Goal: Task Accomplishment & Management: Use online tool/utility

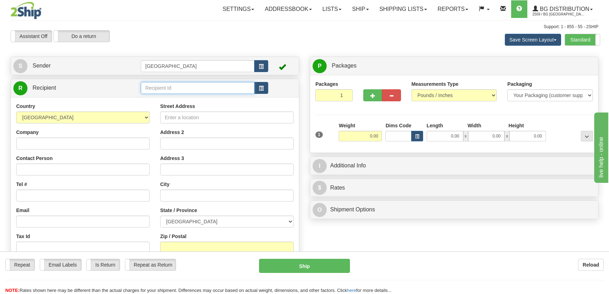
click at [194, 87] on input "text" at bounding box center [198, 88] width 114 height 12
click at [187, 100] on div "4068" at bounding box center [196, 99] width 107 height 8
type input "4068"
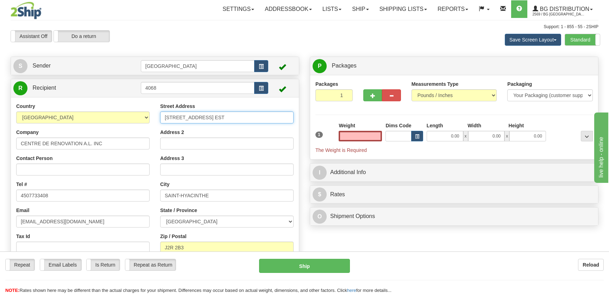
type input "0.00"
drag, startPoint x: 170, startPoint y: 115, endPoint x: 173, endPoint y: 118, distance: 4.0
click at [171, 117] on input "4765 BOULEVARD LAURIER EST" at bounding box center [226, 118] width 133 height 12
click at [172, 116] on input "4765 BOULEVARD LAURIER EST" at bounding box center [226, 118] width 133 height 12
type input "4785 BOULEVARD LAURIER EST"
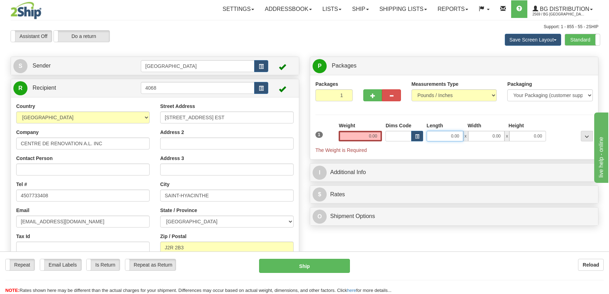
click at [450, 137] on input "0.00" at bounding box center [445, 136] width 37 height 11
type input "10.00"
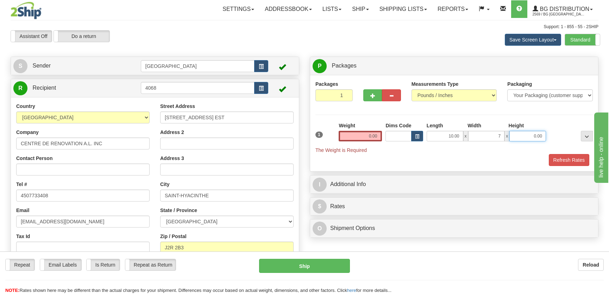
type input "7.00"
type input "5.00"
click at [358, 133] on input "0.00" at bounding box center [360, 136] width 43 height 11
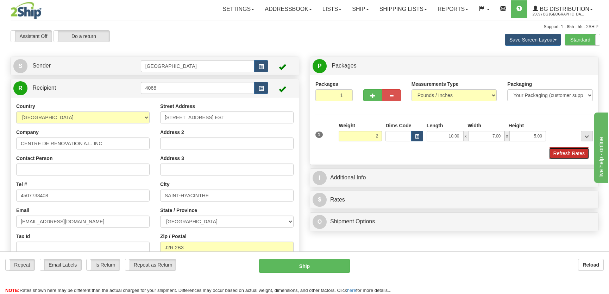
click at [573, 151] on button "Refresh Rates" at bounding box center [569, 153] width 40 height 12
type input "2.00"
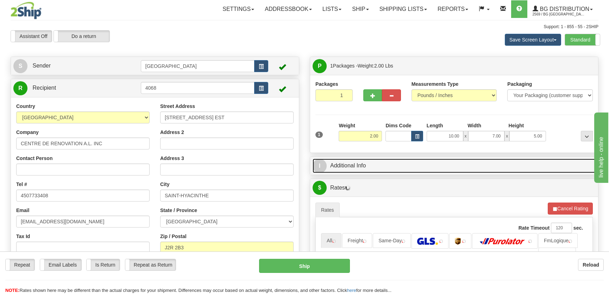
click at [526, 165] on link "I Additional Info" at bounding box center [454, 166] width 283 height 14
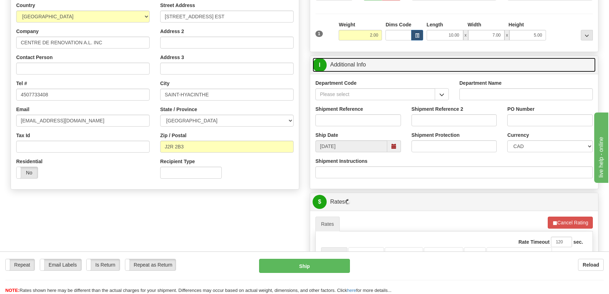
scroll to position [128, 0]
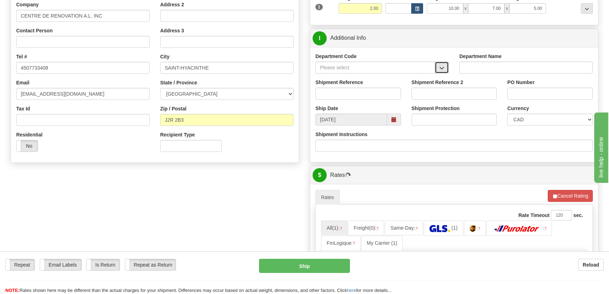
click at [443, 62] on button "button" at bounding box center [442, 68] width 14 height 12
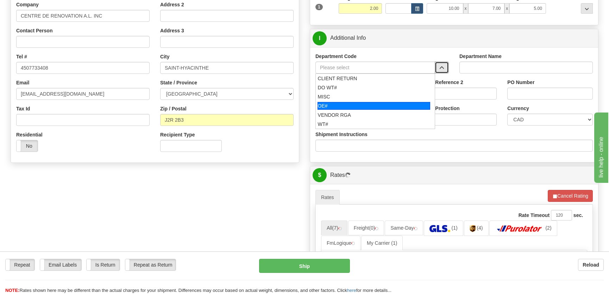
click at [361, 105] on div "OE#" at bounding box center [373, 106] width 113 height 8
type input "OE#"
type input "ORDERS"
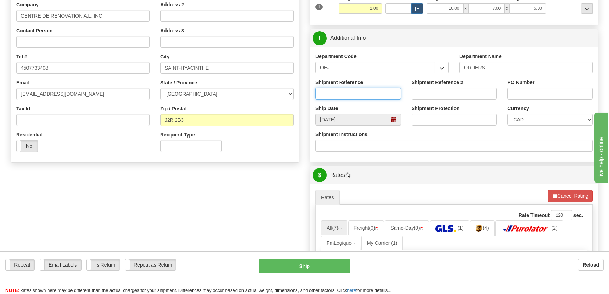
click at [364, 89] on input "Shipment Reference" at bounding box center [358, 94] width 86 height 12
type input "50323058-02"
click at [565, 97] on input "PO Number" at bounding box center [550, 94] width 86 height 12
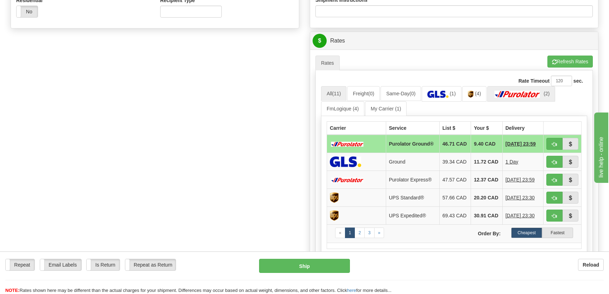
scroll to position [320, 0]
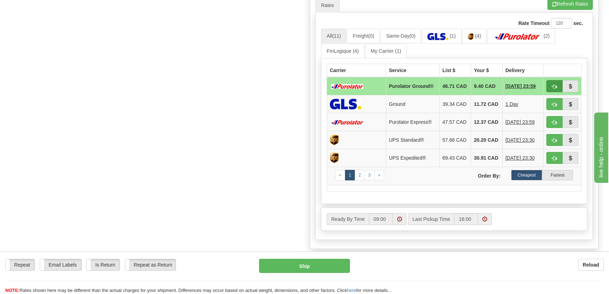
type input "."
click at [549, 85] on button "button" at bounding box center [554, 86] width 16 height 12
type input "260"
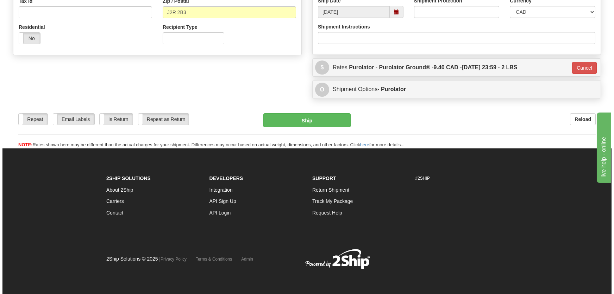
scroll to position [235, 0]
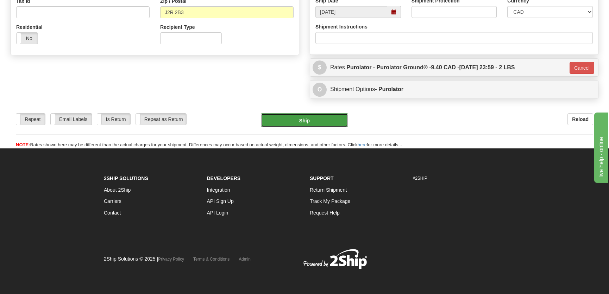
click at [323, 122] on button "Ship" at bounding box center [304, 120] width 87 height 14
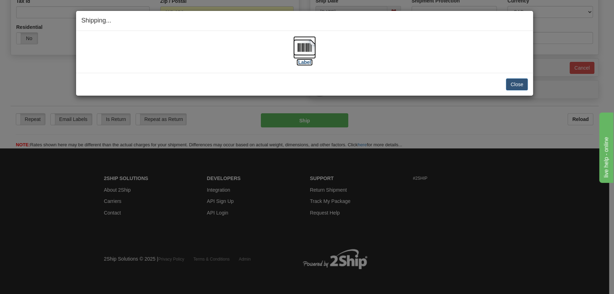
click at [303, 52] on img at bounding box center [304, 47] width 23 height 23
click at [508, 82] on button "Close" at bounding box center [517, 84] width 22 height 12
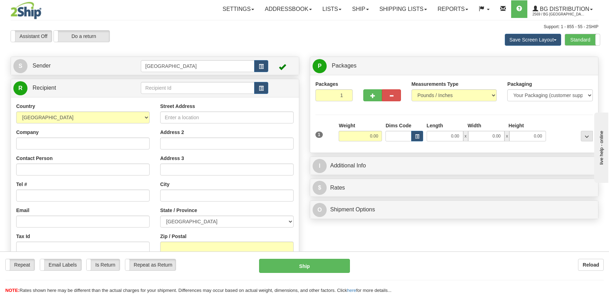
drag, startPoint x: 188, startPoint y: 96, endPoint x: 191, endPoint y: 88, distance: 8.9
click at [189, 96] on div "R Recipient" at bounding box center [155, 88] width 288 height 18
click at [191, 88] on input "text" at bounding box center [198, 88] width 114 height 12
type input "7079"
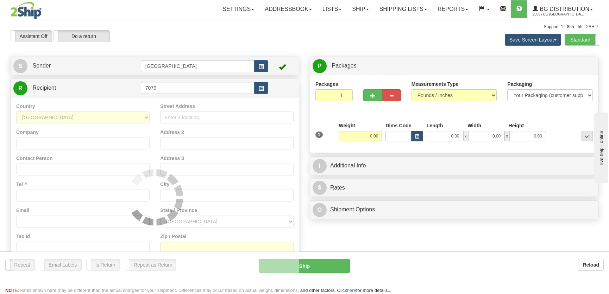
click at [193, 99] on div "Country AFGHANISTAN ALAND ISLANDS ALBANIA ALGERIA AMERICAN SAMOA ANDORRA ANGOLA…" at bounding box center [155, 197] width 288 height 200
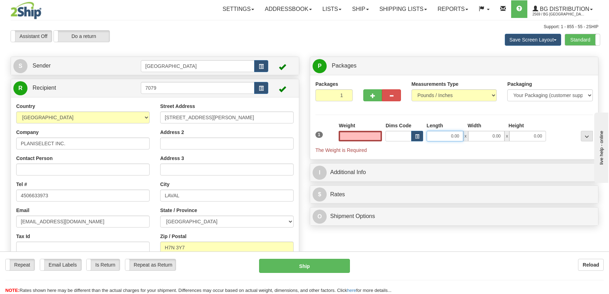
type input "0.00"
click at [443, 132] on input "0.00" at bounding box center [445, 136] width 37 height 11
type input "10.00"
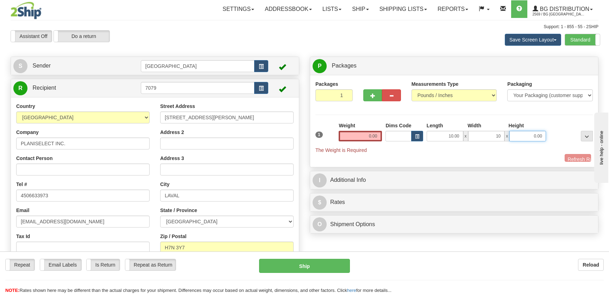
type input "10.00"
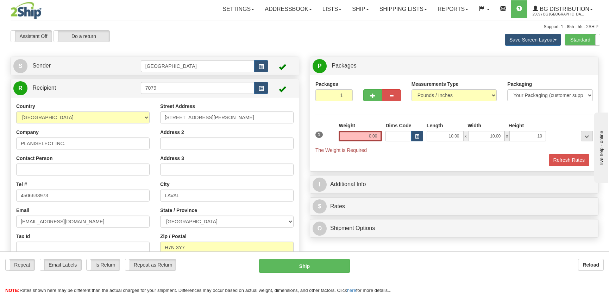
type input "10.00"
drag, startPoint x: 369, startPoint y: 142, endPoint x: 370, endPoint y: 135, distance: 7.1
click at [369, 142] on div "Weight 0.00" at bounding box center [360, 134] width 47 height 25
click at [370, 135] on input "0.00" at bounding box center [360, 136] width 43 height 11
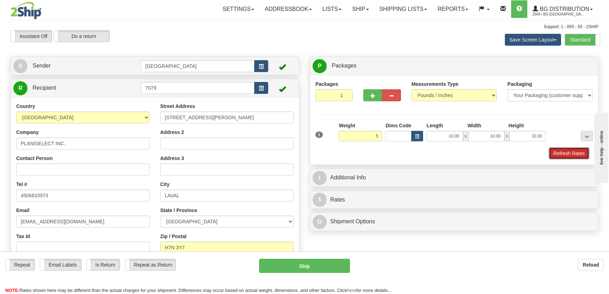
type input "5.00"
click at [574, 152] on button "Refresh Rates" at bounding box center [569, 153] width 40 height 12
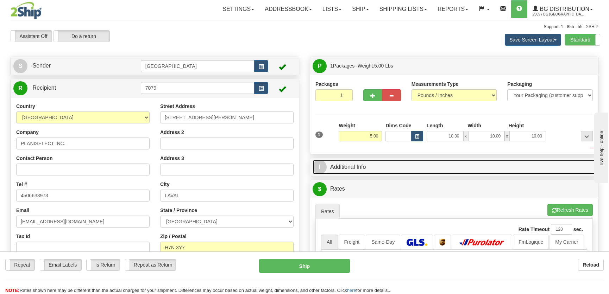
click at [549, 162] on link "I Additional Info" at bounding box center [454, 167] width 283 height 14
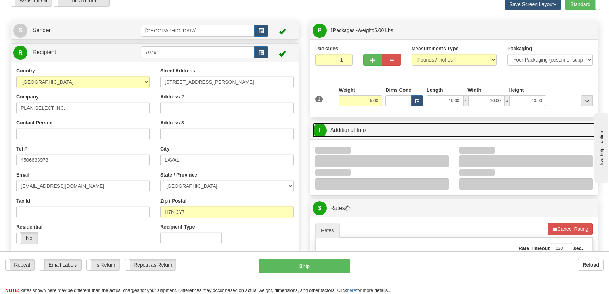
scroll to position [96, 0]
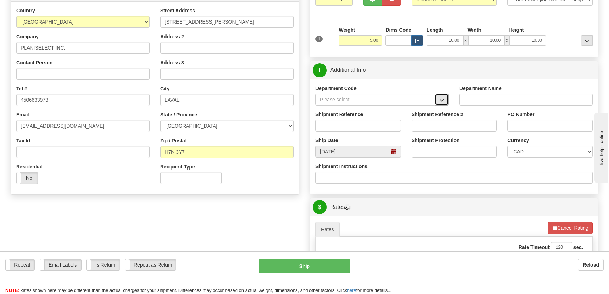
click at [446, 96] on button "button" at bounding box center [442, 100] width 14 height 12
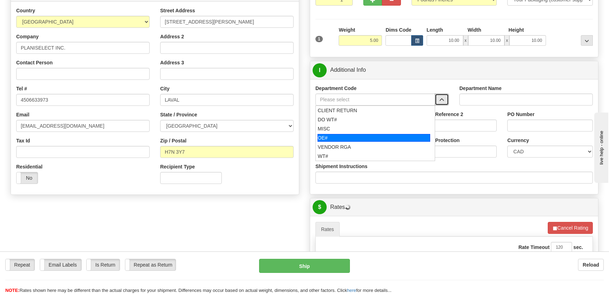
click at [368, 134] on div "OE#" at bounding box center [373, 138] width 113 height 8
type input "OE#"
type input "ORDERS"
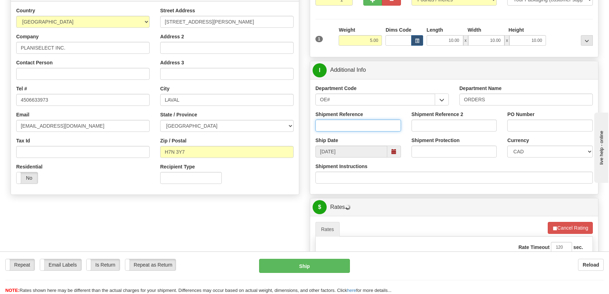
click at [372, 122] on input "Shipment Reference" at bounding box center [358, 126] width 86 height 12
type input "50321735-02"
click at [521, 128] on input "PO Number" at bounding box center [550, 126] width 86 height 12
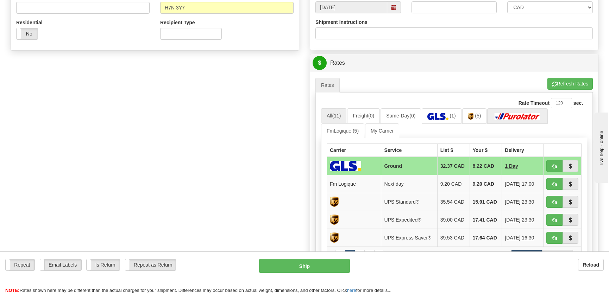
scroll to position [256, 0]
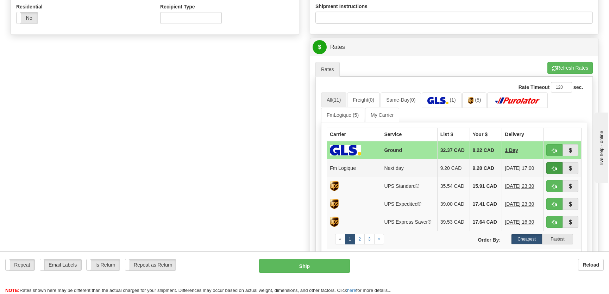
type input "."
click at [554, 168] on span "button" at bounding box center [554, 168] width 5 height 5
type input "jour"
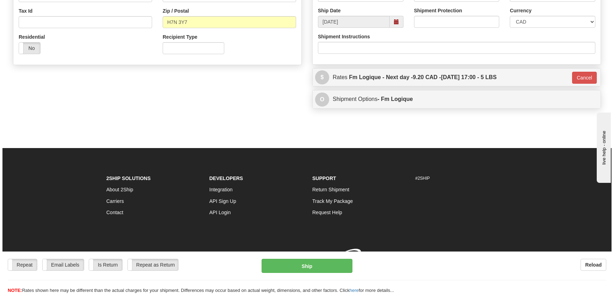
scroll to position [235, 0]
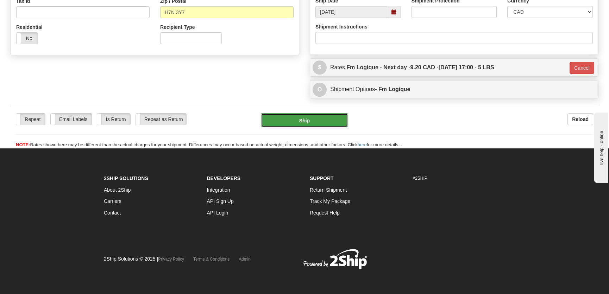
click at [334, 127] on button "Ship" at bounding box center [304, 120] width 87 height 14
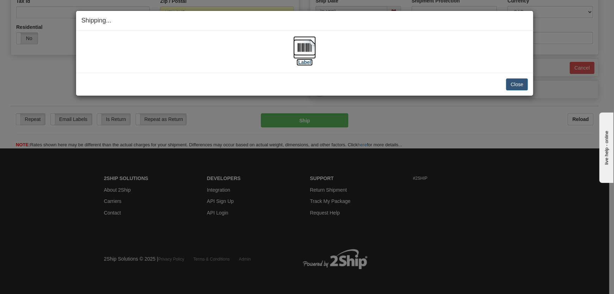
click at [309, 55] on img at bounding box center [304, 47] width 23 height 23
click at [518, 86] on button "Close" at bounding box center [517, 84] width 22 height 12
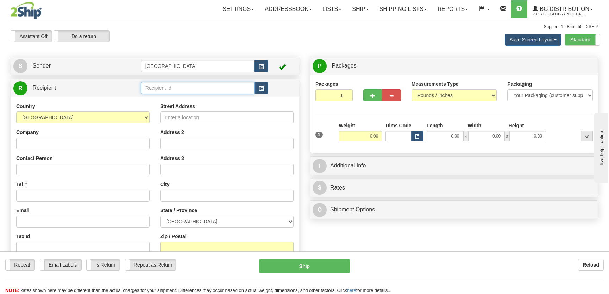
click at [162, 87] on input "text" at bounding box center [198, 88] width 114 height 12
click at [169, 99] on div "4044" at bounding box center [196, 99] width 106 height 7
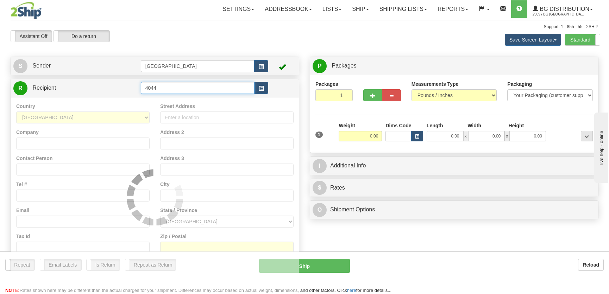
type input "4044"
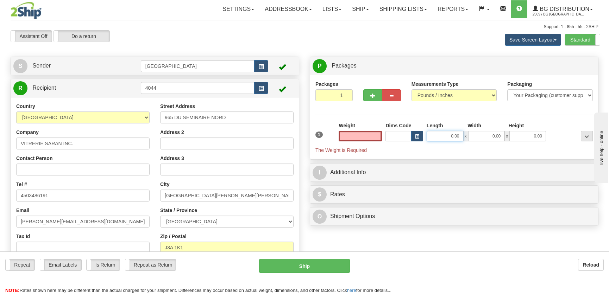
type input "0.00"
click at [450, 138] on input "0.00" at bounding box center [445, 136] width 37 height 11
type input "37.00"
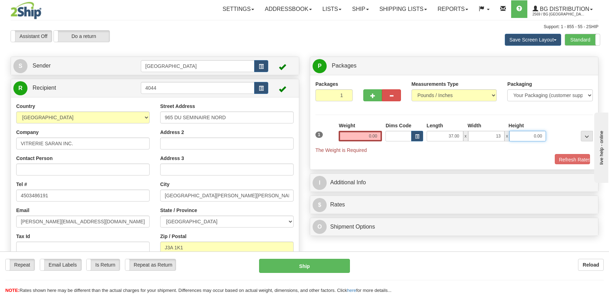
type input "13.00"
type input "2.00"
click at [375, 136] on input "0.00" at bounding box center [360, 136] width 43 height 11
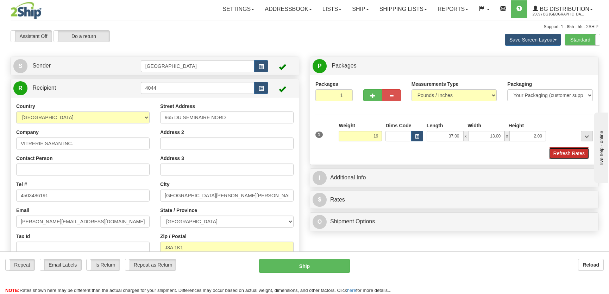
type input "19.00"
drag, startPoint x: 572, startPoint y: 157, endPoint x: 538, endPoint y: 160, distance: 33.9
click at [572, 157] on button "Refresh Rates" at bounding box center [569, 153] width 40 height 12
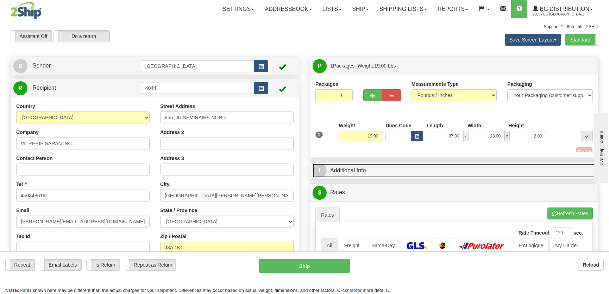
click at [525, 164] on link "I Additional Info" at bounding box center [454, 171] width 283 height 14
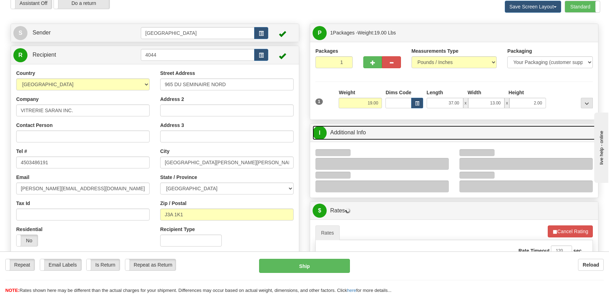
scroll to position [64, 0]
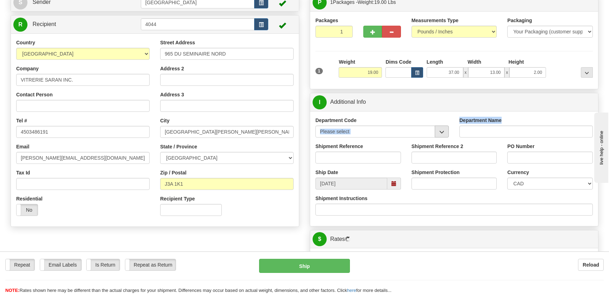
drag, startPoint x: 454, startPoint y: 128, endPoint x: 448, endPoint y: 132, distance: 6.5
click at [452, 130] on div "Department Code Department Name" at bounding box center [454, 130] width 288 height 26
click at [448, 132] on button "button" at bounding box center [442, 132] width 14 height 12
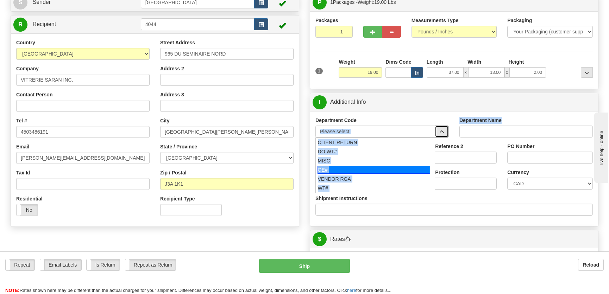
click at [355, 171] on div "OE#" at bounding box center [373, 170] width 113 height 8
type input "OE#"
type input "ORDERS"
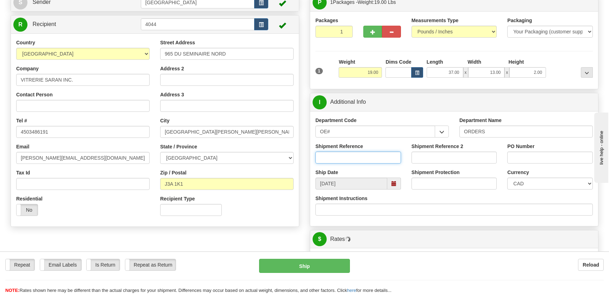
click at [360, 158] on input "Shipment Reference" at bounding box center [358, 158] width 86 height 12
type input "50321202-01"
click at [527, 165] on div "PO Number" at bounding box center [550, 156] width 96 height 26
click at [525, 159] on input "PO Number" at bounding box center [550, 158] width 86 height 12
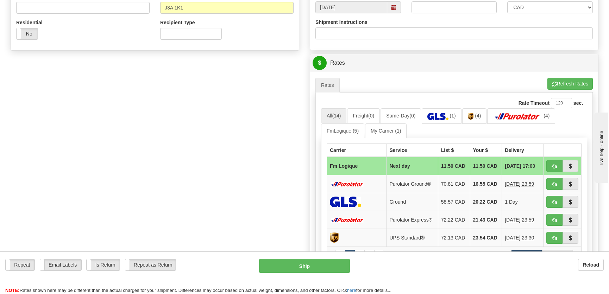
scroll to position [256, 0]
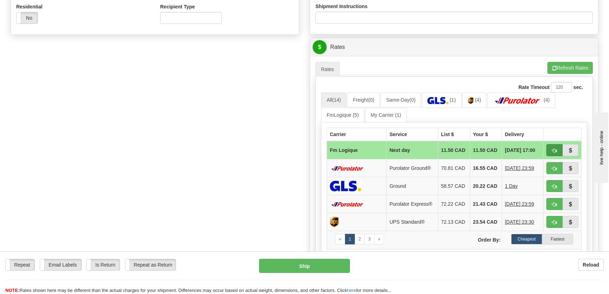
type input "."
click at [549, 148] on button "button" at bounding box center [554, 150] width 16 height 12
type input "jour"
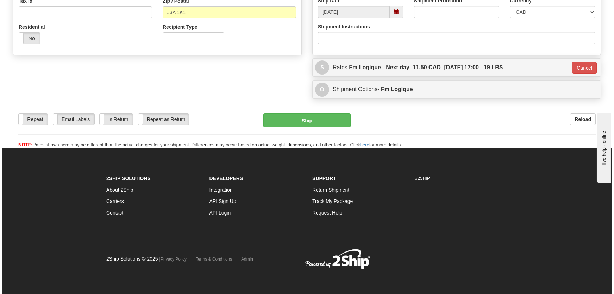
scroll to position [235, 0]
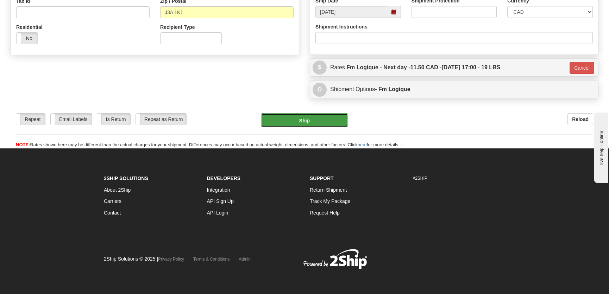
click at [324, 124] on button "Ship" at bounding box center [304, 120] width 87 height 14
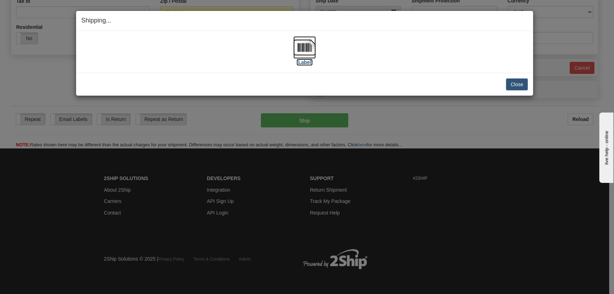
click at [303, 51] on img at bounding box center [304, 47] width 23 height 23
click at [514, 83] on button "Close" at bounding box center [517, 84] width 22 height 12
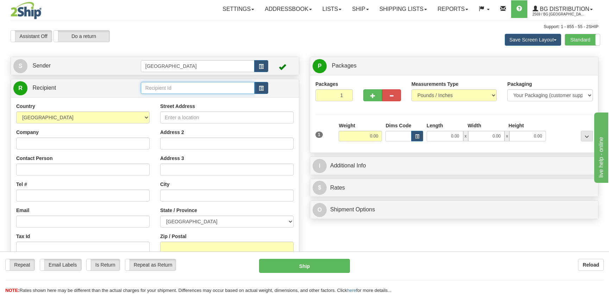
drag, startPoint x: 158, startPoint y: 92, endPoint x: 158, endPoint y: 86, distance: 6.3
click at [158, 90] on input "text" at bounding box center [198, 88] width 114 height 12
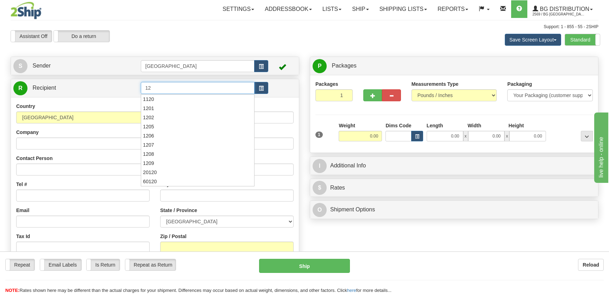
type input "1"
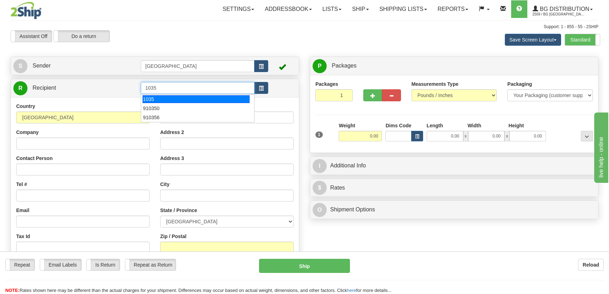
click at [165, 96] on div "1035" at bounding box center [196, 99] width 107 height 8
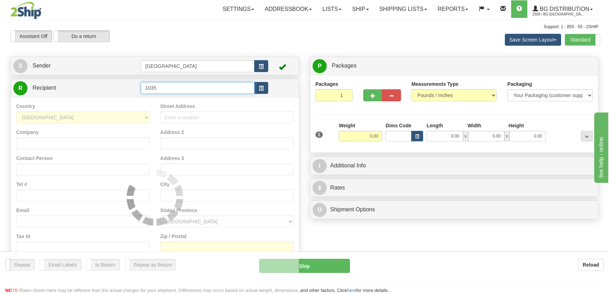
type input "1035"
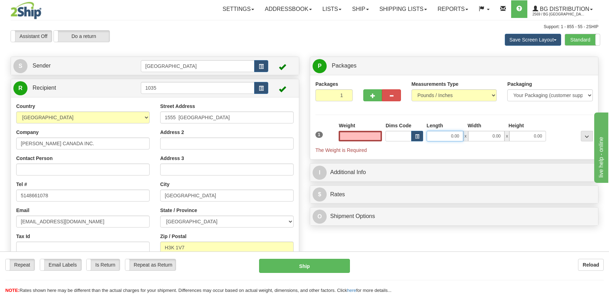
type input "0.00"
click at [452, 137] on input "0.00" at bounding box center [445, 136] width 37 height 11
type input "0.00"
click at [535, 97] on select "Your Packaging (customer supplied) Envelope (carrier supplied) Pack (carrier su…" at bounding box center [550, 95] width 86 height 12
select select "2"
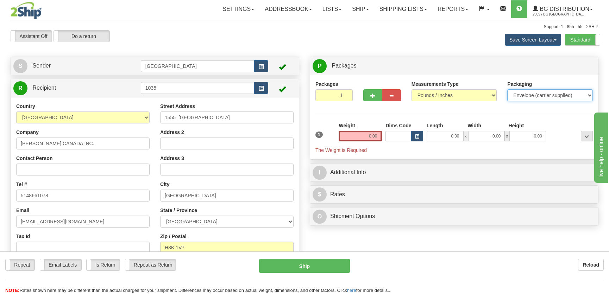
click at [507, 89] on select "Your Packaging (customer supplied) Envelope (carrier supplied) Pack (carrier su…" at bounding box center [550, 95] width 86 height 12
click at [363, 135] on input "0.00" at bounding box center [360, 136] width 43 height 11
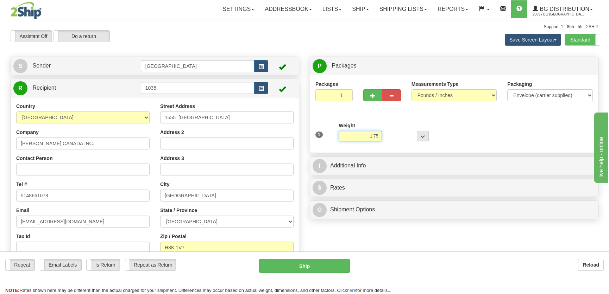
type input "1.75"
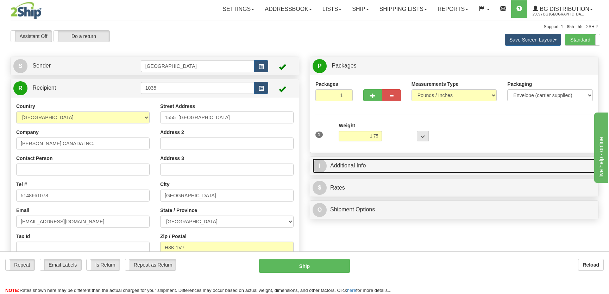
click at [403, 168] on link "I Additional Info" at bounding box center [454, 166] width 283 height 14
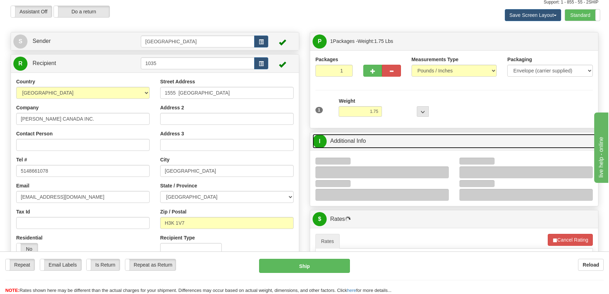
scroll to position [64, 0]
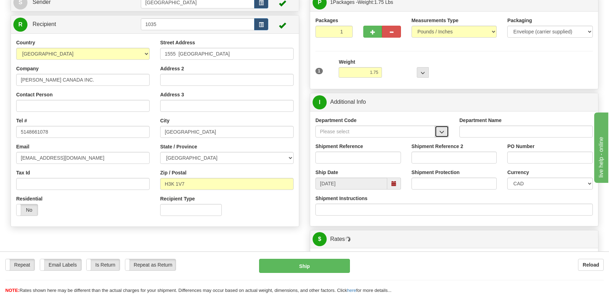
click at [444, 127] on button "button" at bounding box center [442, 132] width 14 height 12
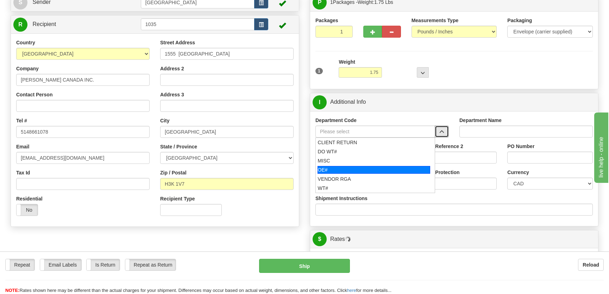
click at [378, 167] on div "OE#" at bounding box center [373, 170] width 113 height 8
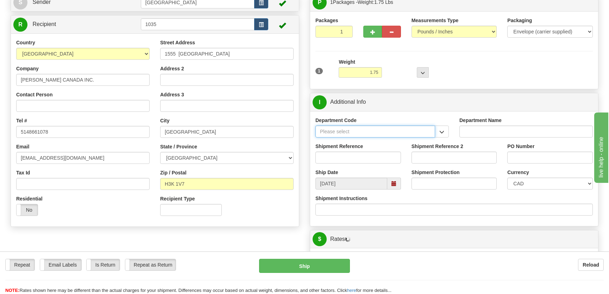
type input "OE#"
type input "ORDERS"
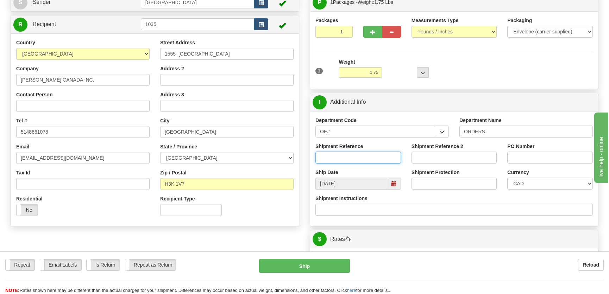
click at [374, 158] on input "Shipment Reference" at bounding box center [358, 158] width 86 height 12
type input "50321334-01"
click at [549, 156] on input "PO Number" at bounding box center [550, 158] width 86 height 12
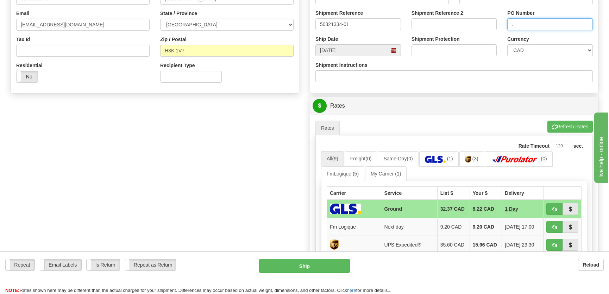
scroll to position [256, 0]
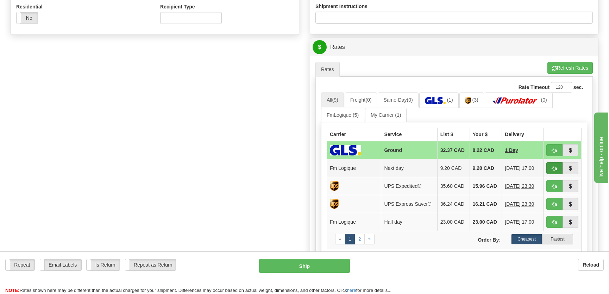
type input "."
click at [549, 169] on button "button" at bounding box center [554, 168] width 16 height 12
type input "jour"
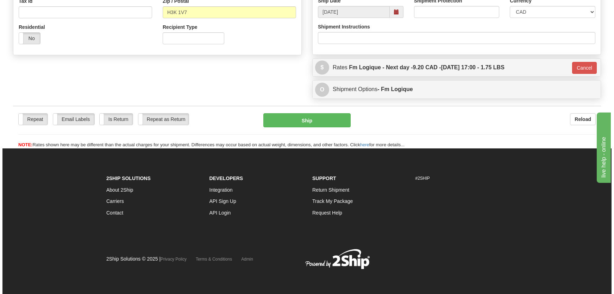
scroll to position [235, 0]
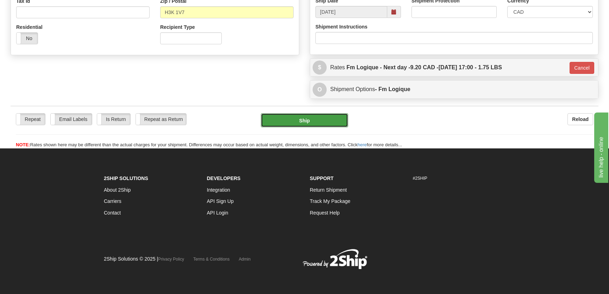
click at [292, 127] on button "Ship" at bounding box center [304, 120] width 87 height 14
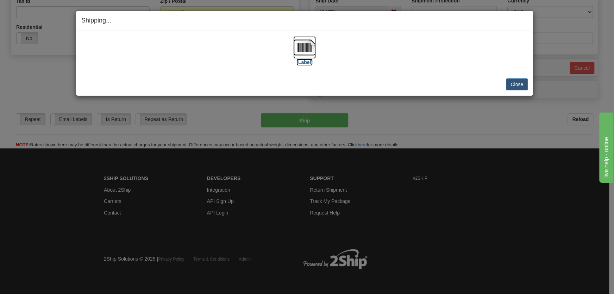
click at [304, 49] on img at bounding box center [304, 47] width 23 height 23
click at [509, 86] on button "Close" at bounding box center [517, 84] width 22 height 12
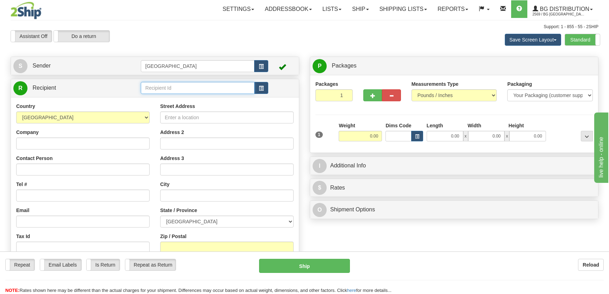
click at [158, 86] on input "text" at bounding box center [198, 88] width 114 height 12
click at [166, 97] on div "STRONGBAR" at bounding box center [196, 99] width 107 height 8
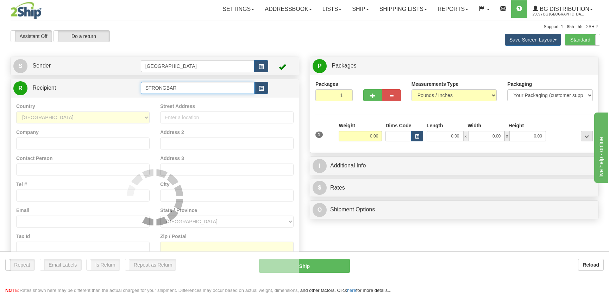
type input "STRONGBAR"
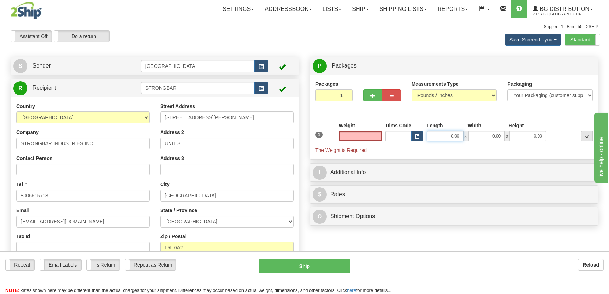
type input "0.00"
click at [441, 137] on input "0.00" at bounding box center [445, 136] width 37 height 11
type input "18.00"
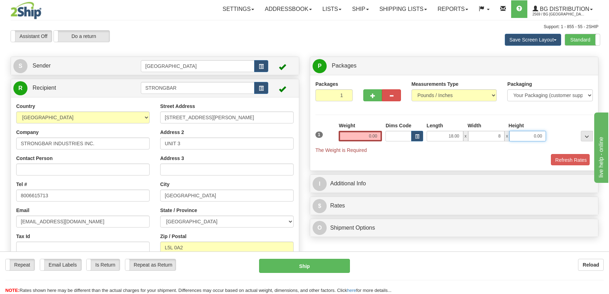
type input "8.00"
type input "3.00"
click at [373, 132] on input "0.00" at bounding box center [360, 136] width 43 height 11
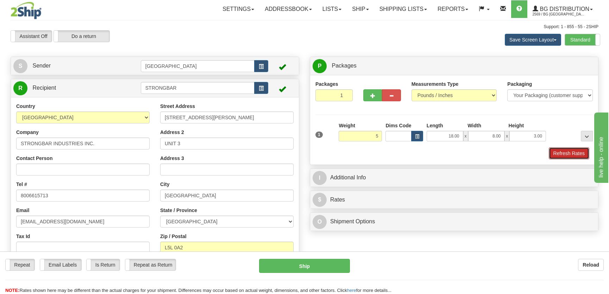
click at [560, 155] on button "Refresh Rates" at bounding box center [569, 153] width 40 height 12
type input "5.00"
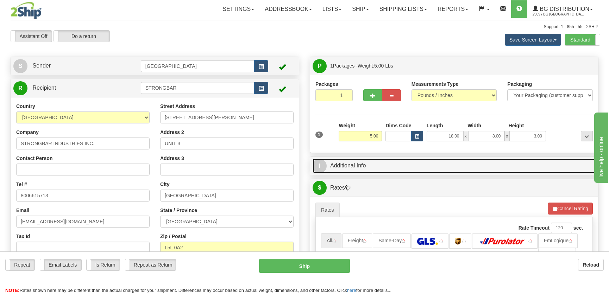
click at [525, 165] on link "I Additional Info" at bounding box center [454, 166] width 283 height 14
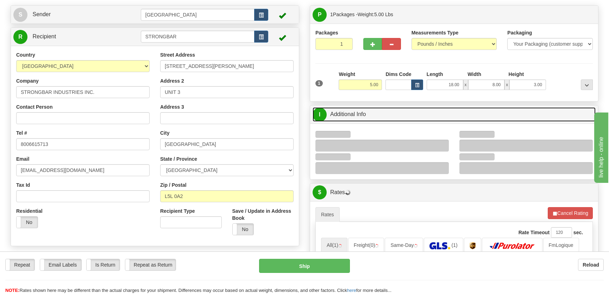
scroll to position [64, 0]
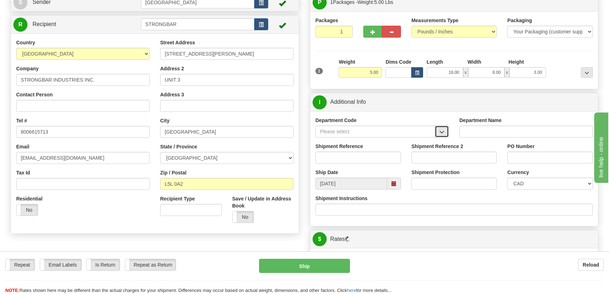
click at [445, 129] on button "button" at bounding box center [442, 132] width 14 height 12
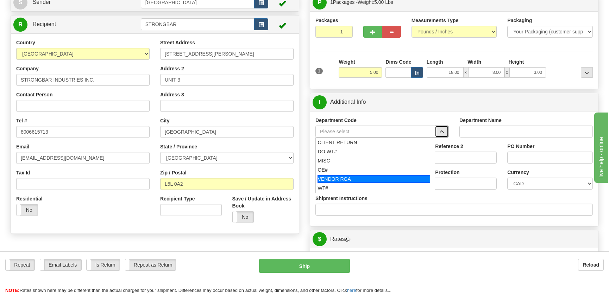
click at [346, 176] on div "VENDOR RGA" at bounding box center [373, 179] width 113 height 8
type input "VENDOR RGA"
type input "VENDOR RETURNS"
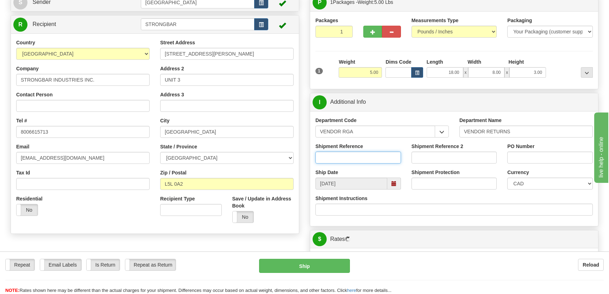
click at [351, 157] on input "Shipment Reference" at bounding box center [358, 158] width 86 height 12
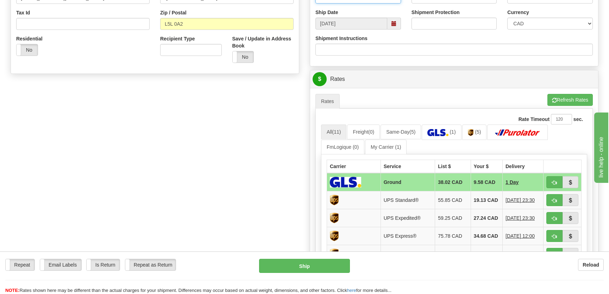
scroll to position [320, 0]
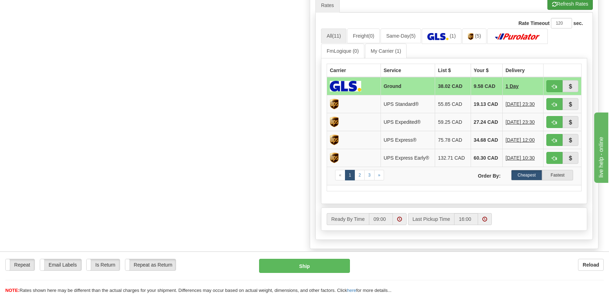
type input "5043205-00"
click at [566, 4] on button "Refresh Rates" at bounding box center [569, 4] width 45 height 12
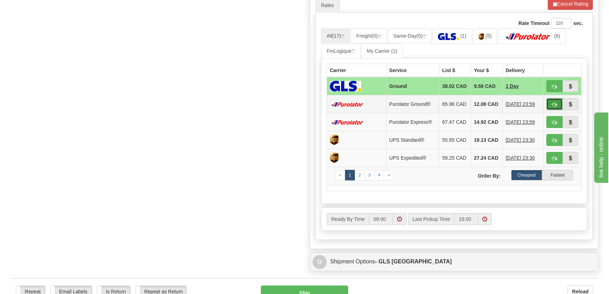
click at [549, 106] on button "button" at bounding box center [554, 104] width 16 height 12
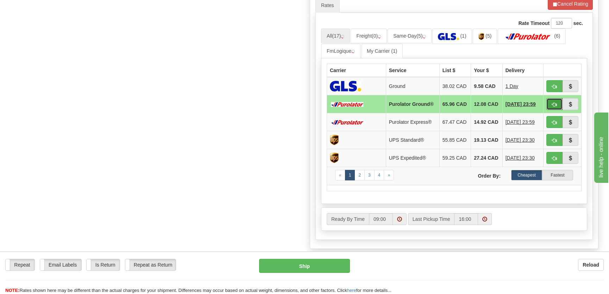
click at [553, 106] on span "button" at bounding box center [554, 104] width 5 height 5
click at [577, 4] on button "Cancel Rating" at bounding box center [570, 4] width 45 height 12
click at [556, 103] on span "button" at bounding box center [554, 104] width 5 height 5
type input "260"
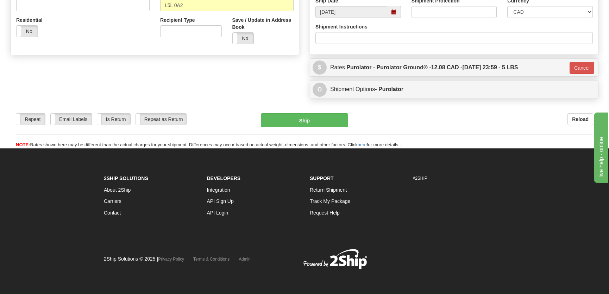
scroll to position [243, 0]
click at [324, 121] on button "Ship" at bounding box center [304, 120] width 87 height 14
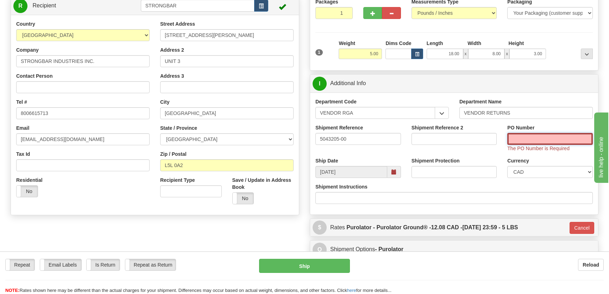
click at [553, 138] on input "PO Number" at bounding box center [550, 139] width 86 height 12
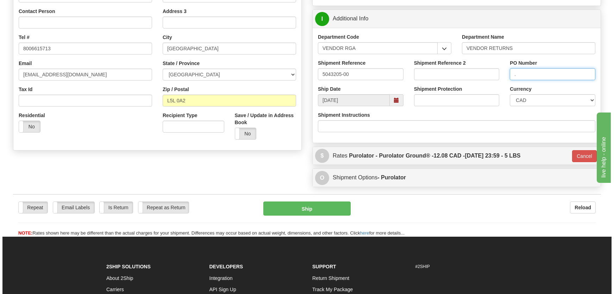
scroll to position [210, 0]
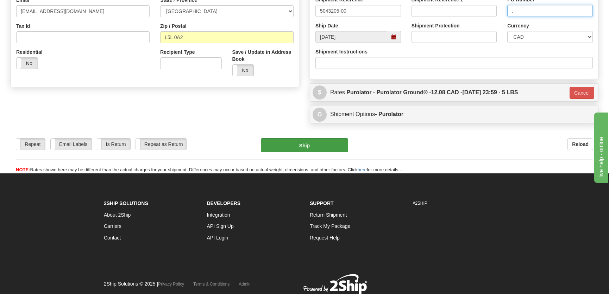
type input "."
click at [334, 144] on button "Ship" at bounding box center [304, 145] width 87 height 14
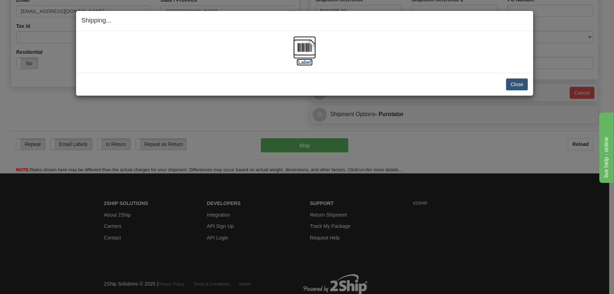
click at [309, 53] on img at bounding box center [304, 47] width 23 height 23
click at [508, 83] on button "Close" at bounding box center [517, 84] width 22 height 12
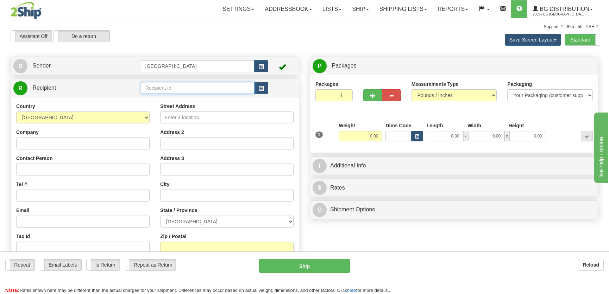
click at [171, 84] on input "text" at bounding box center [198, 88] width 114 height 12
click at [176, 96] on div "4127" at bounding box center [196, 99] width 106 height 7
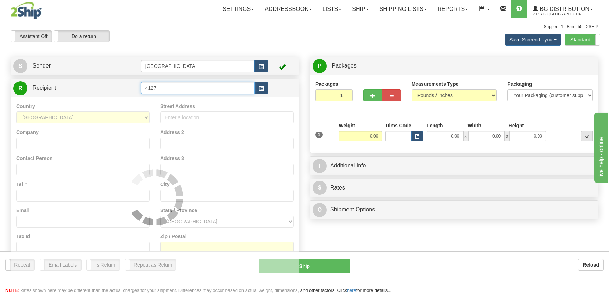
type input "4127"
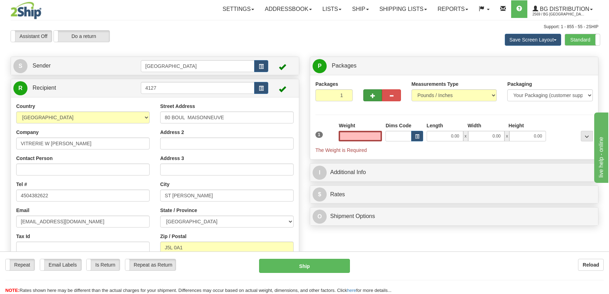
type input "0.00"
click at [367, 101] on div at bounding box center [382, 94] width 48 height 27
click at [370, 97] on button "button" at bounding box center [372, 95] width 19 height 12
radio input "true"
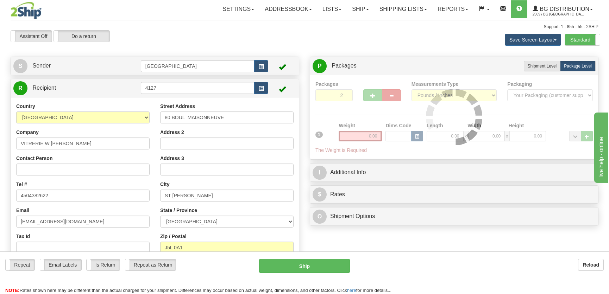
click at [373, 96] on div at bounding box center [453, 118] width 277 height 74
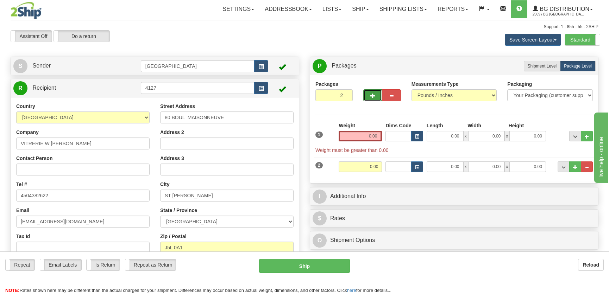
click at [373, 95] on span "button" at bounding box center [372, 96] width 5 height 5
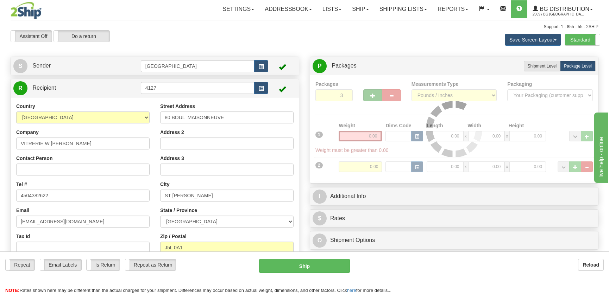
click at [373, 95] on div at bounding box center [453, 129] width 277 height 97
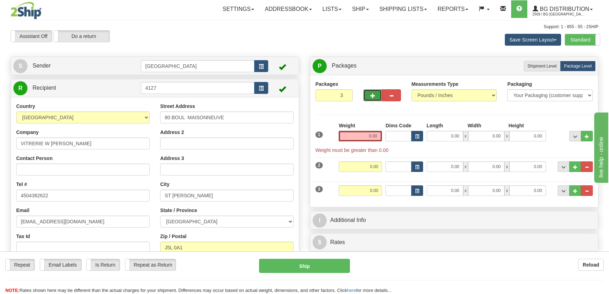
click at [370, 95] on span "button" at bounding box center [372, 96] width 5 height 5
type input "4"
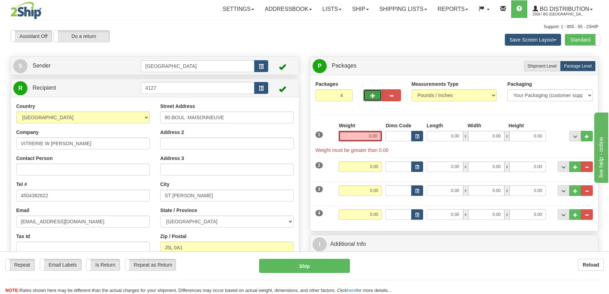
drag, startPoint x: 370, startPoint y: 96, endPoint x: 482, endPoint y: 137, distance: 119.3
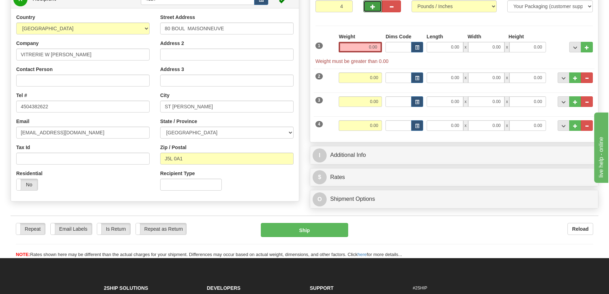
scroll to position [90, 0]
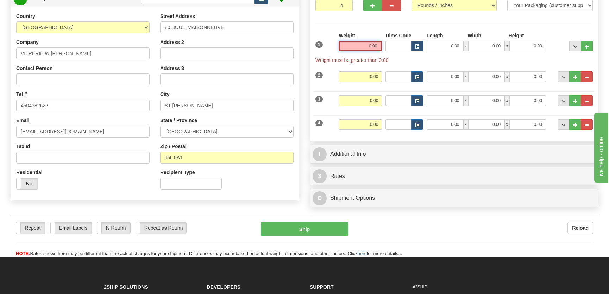
click at [366, 45] on input "0.00" at bounding box center [360, 46] width 43 height 11
type input "30.00"
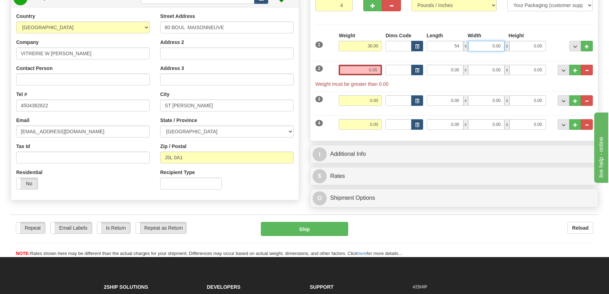
type input "54.00"
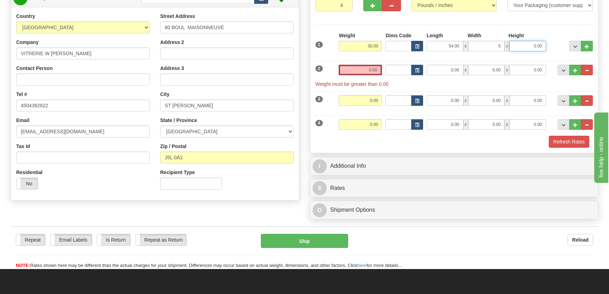
type input "5.00"
type input "15.00"
type input "20.00"
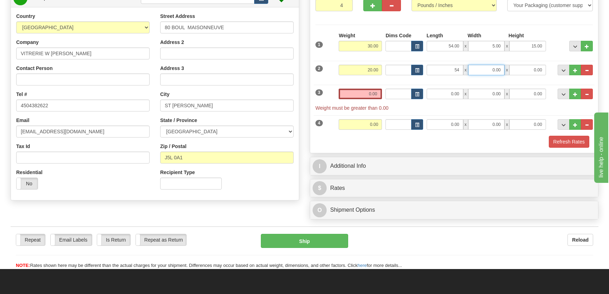
type input "54.00"
type input "5.00"
type input "10.00"
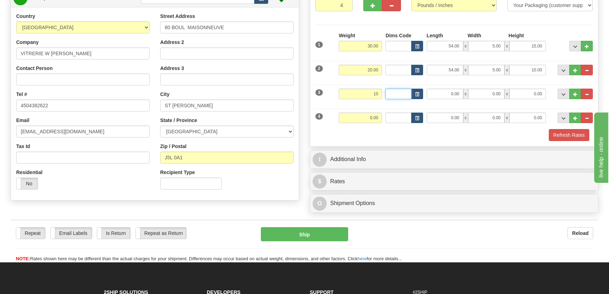
type input "10.00"
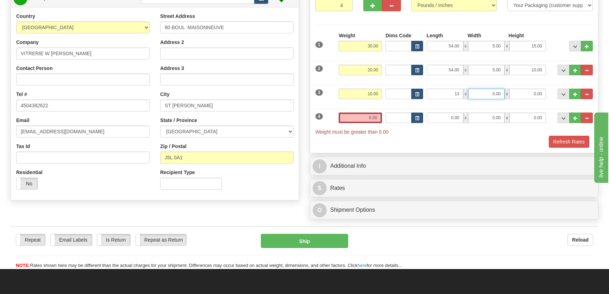
type input "13.00"
type input "9.00"
click at [389, 0] on button "button" at bounding box center [391, 5] width 19 height 12
type input "3"
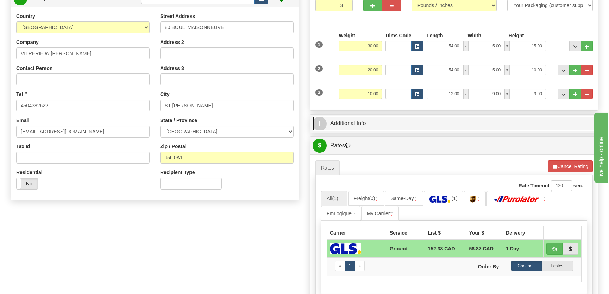
click at [401, 125] on link "I Additional Info" at bounding box center [454, 123] width 283 height 14
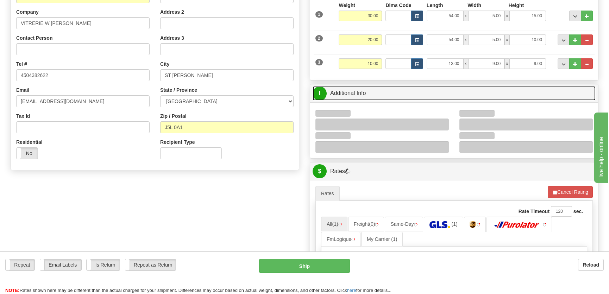
scroll to position [154, 0]
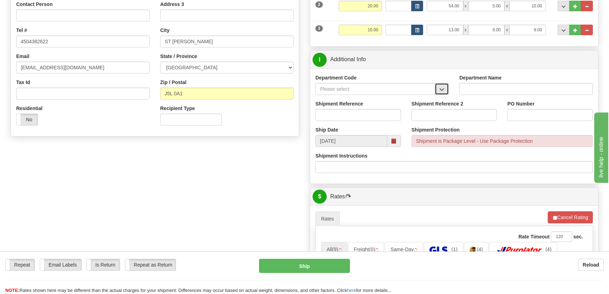
click at [437, 89] on button "button" at bounding box center [442, 89] width 14 height 12
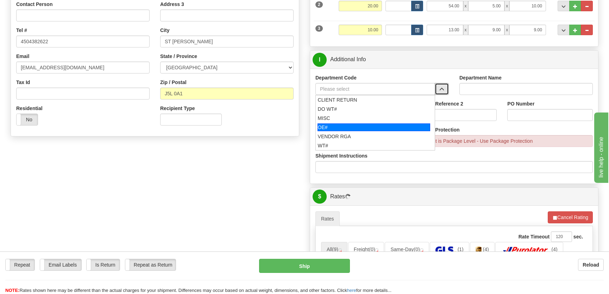
click at [357, 128] on div "OE#" at bounding box center [373, 128] width 113 height 8
type input "OE#"
type input "ORDERS"
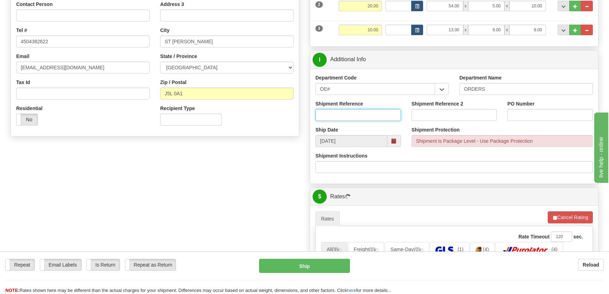
click at [361, 118] on input "Shipment Reference" at bounding box center [358, 115] width 86 height 12
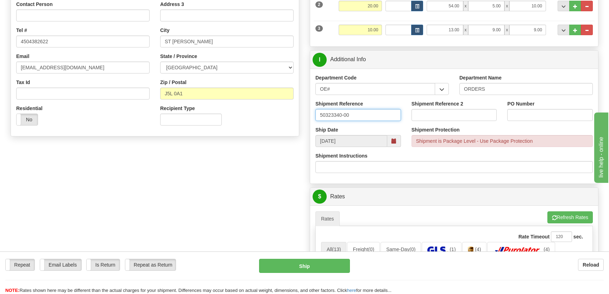
type input "50323340-00"
click at [521, 113] on input "PO Number" at bounding box center [550, 115] width 86 height 12
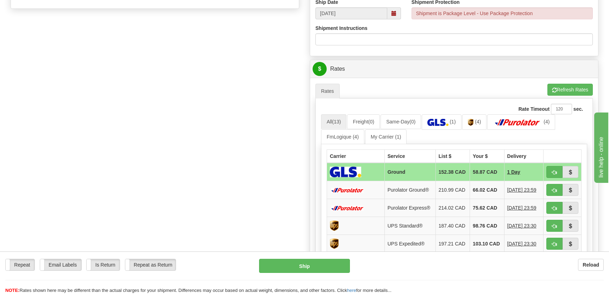
scroll to position [346, 0]
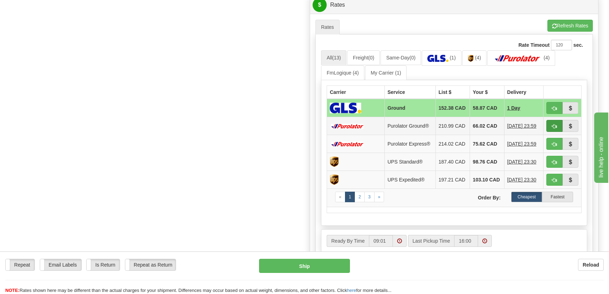
type input "."
click at [554, 129] on span "button" at bounding box center [554, 126] width 5 height 5
type input "260"
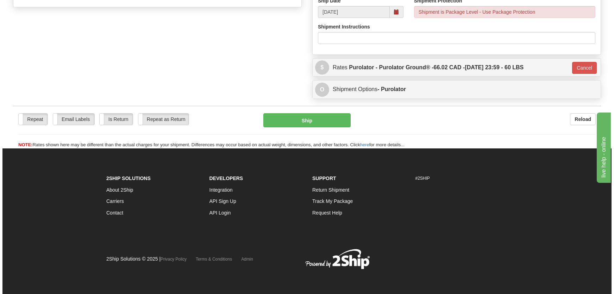
scroll to position [283, 0]
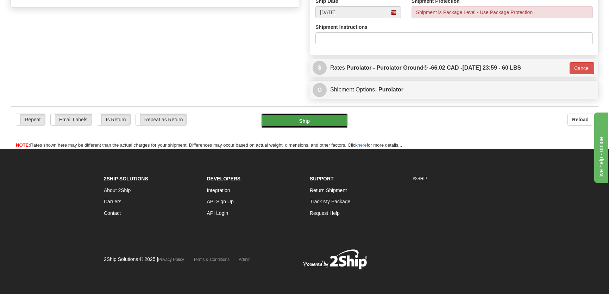
click at [283, 120] on button "Ship" at bounding box center [304, 121] width 87 height 14
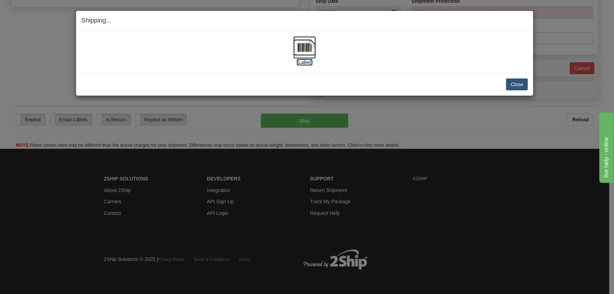
click at [303, 56] on img at bounding box center [304, 47] width 23 height 23
click at [518, 85] on button "Close" at bounding box center [517, 84] width 22 height 12
